Goal: Use online tool/utility: Utilize a website feature to perform a specific function

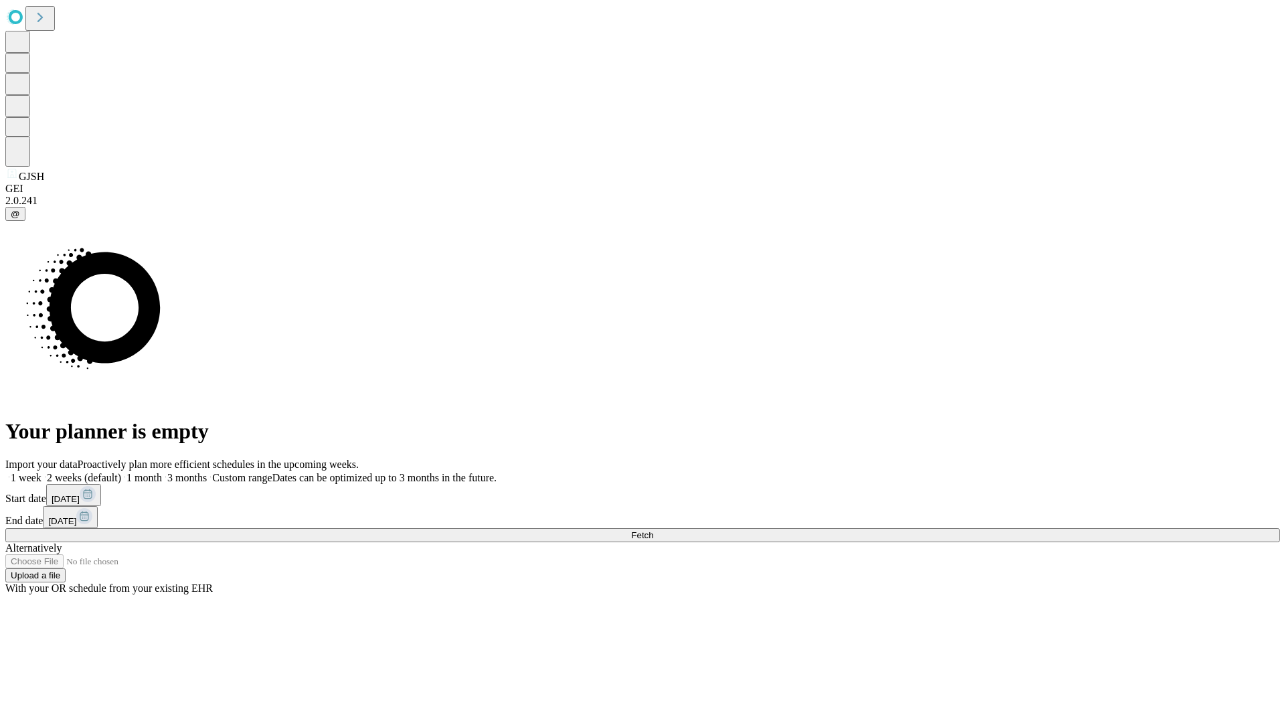
click at [653, 530] on span "Fetch" at bounding box center [642, 535] width 22 height 10
